Goal: Find specific page/section: Find specific page/section

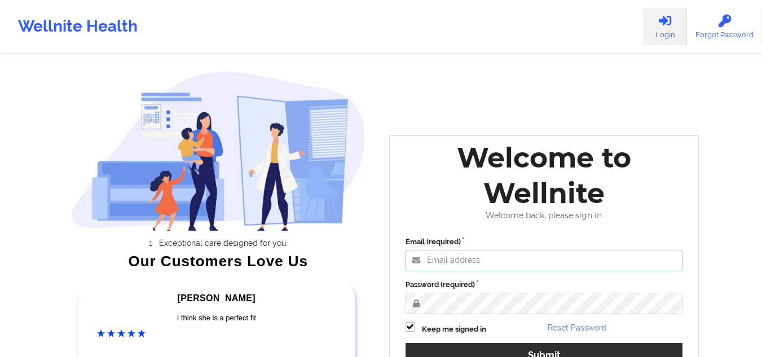
type input "[EMAIL_ADDRESS][DOMAIN_NAME]"
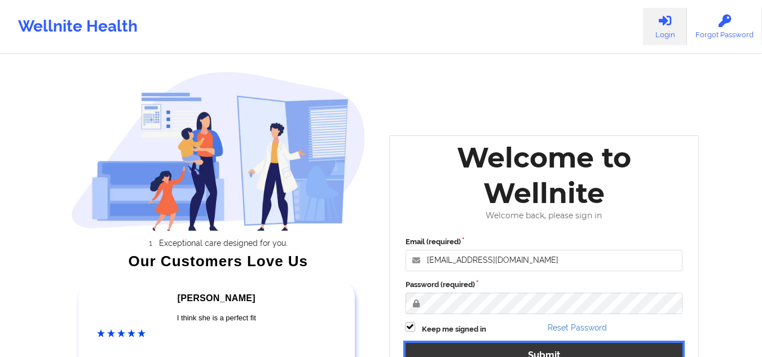
click at [418, 337] on button "Submit" at bounding box center [543, 355] width 277 height 24
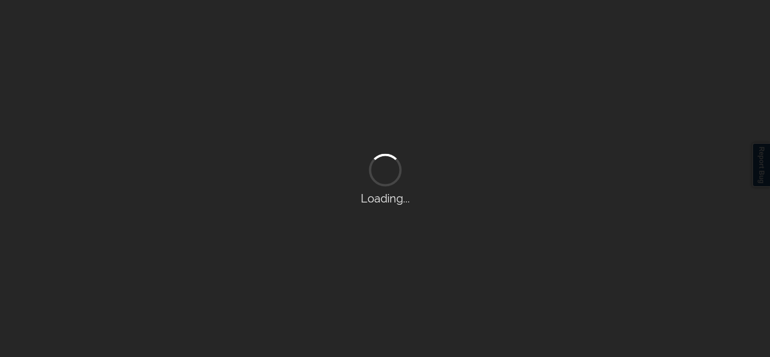
click at [433, 270] on div "Loading..." at bounding box center [385, 178] width 770 height 357
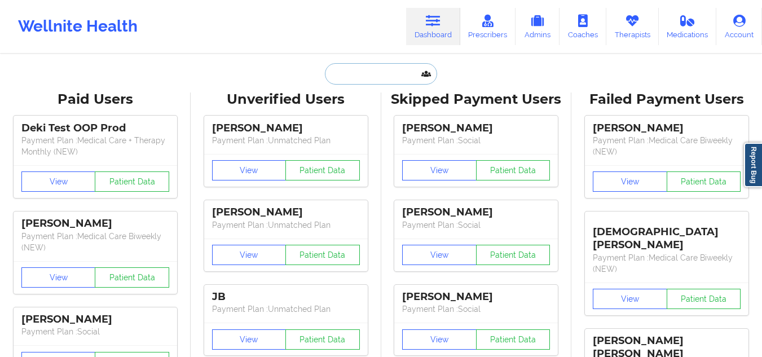
paste input "[PERSON_NAME]"
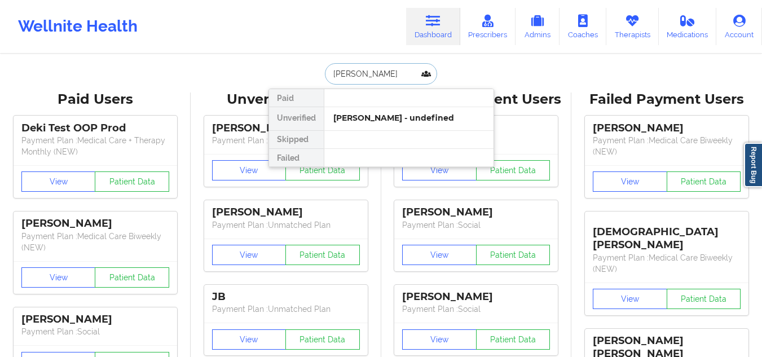
type input "[PERSON_NAME]"
click at [368, 131] on div at bounding box center [409, 140] width 170 height 18
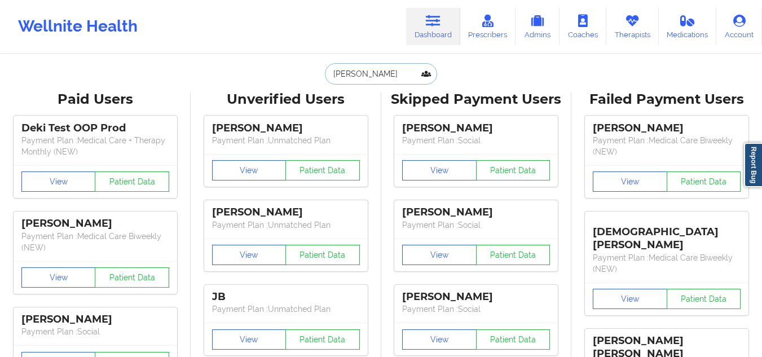
click at [413, 72] on input "[PERSON_NAME]" at bounding box center [381, 73] width 112 height 21
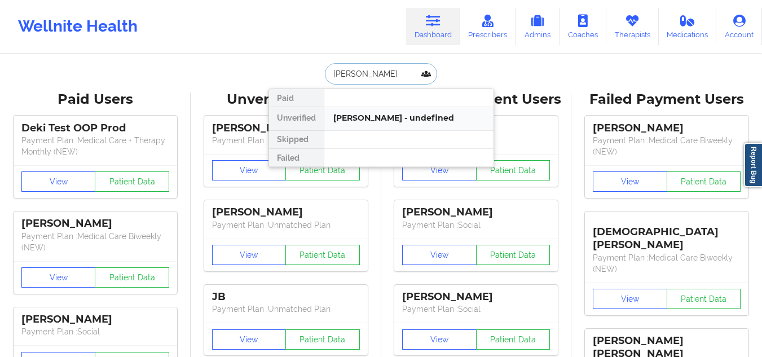
click at [380, 117] on div "[PERSON_NAME] - undefined" at bounding box center [408, 118] width 151 height 11
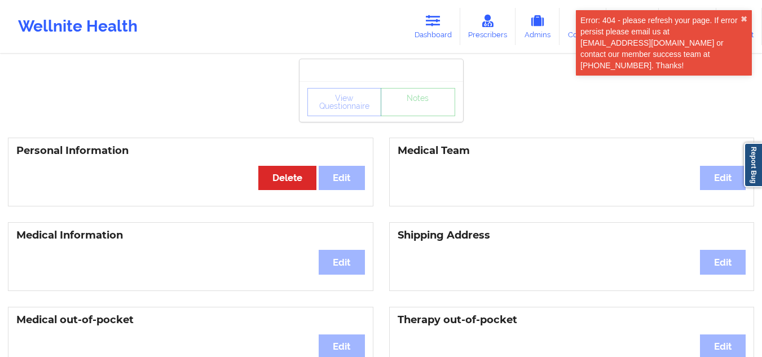
click at [380, 117] on div "View Questionnaire Notes" at bounding box center [381, 101] width 164 height 41
